Goal: Task Accomplishment & Management: Use online tool/utility

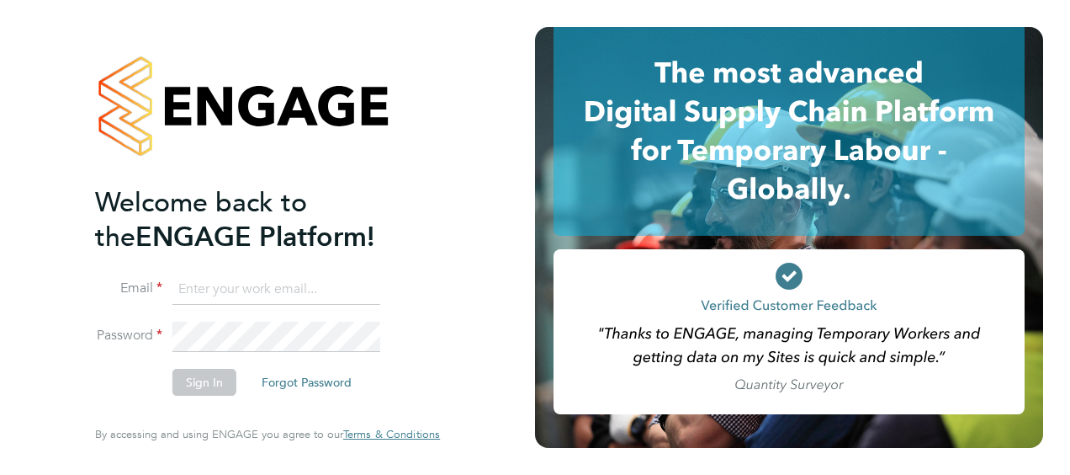
type input "jamie.reynolds@vistry.co.uk"
click at [199, 385] on button "Sign In" at bounding box center [205, 382] width 64 height 27
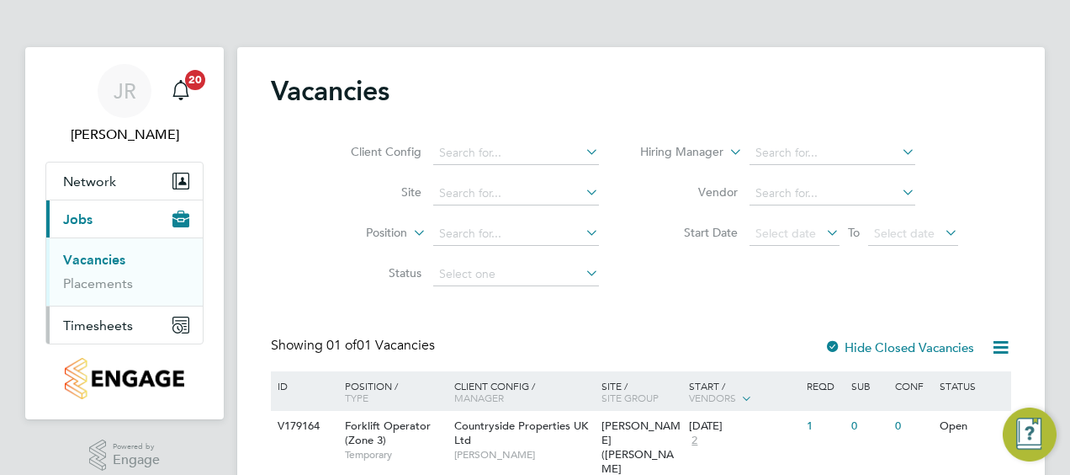
click at [106, 327] on span "Timesheets" at bounding box center [98, 325] width 70 height 16
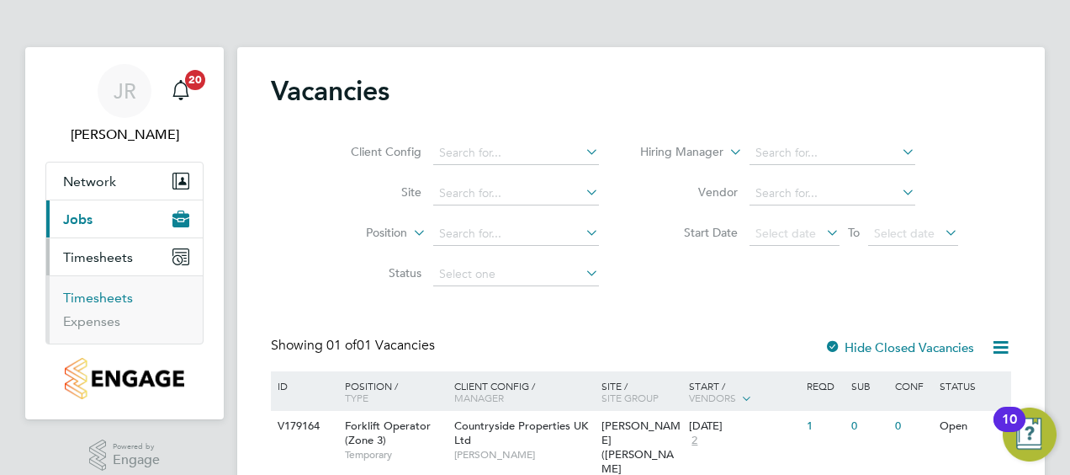
click at [116, 300] on link "Timesheets" at bounding box center [98, 298] width 70 height 16
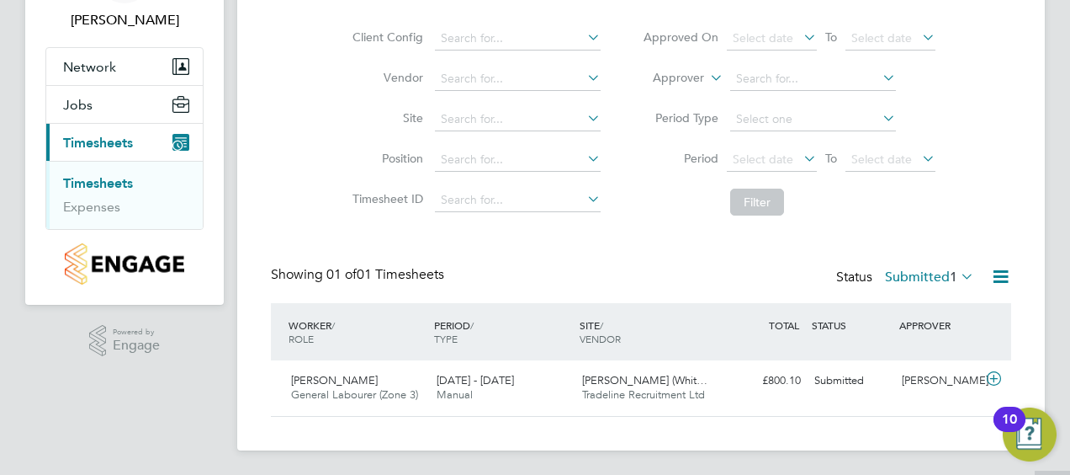
scroll to position [116, 0]
click at [104, 177] on link "Timesheets" at bounding box center [98, 181] width 70 height 16
